Goal: Navigation & Orientation: Go to known website

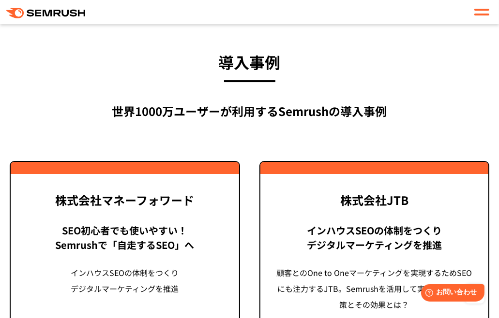
scroll to position [2081, 0]
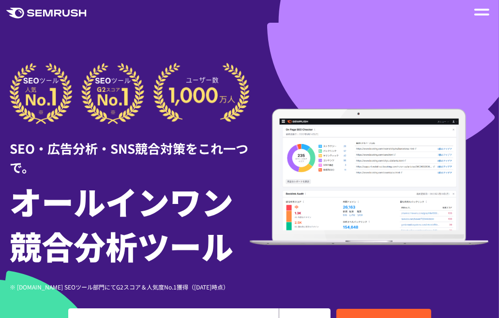
click at [480, 14] on span at bounding box center [481, 15] width 15 height 2
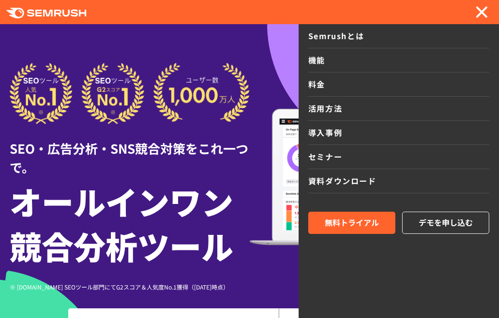
click at [480, 14] on span at bounding box center [482, 12] width 12 height 12
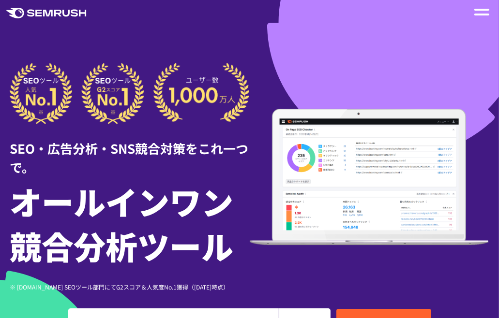
click at [41, 13] on polygon at bounding box center [38, 13] width 6 height 7
